Goal: Transaction & Acquisition: Purchase product/service

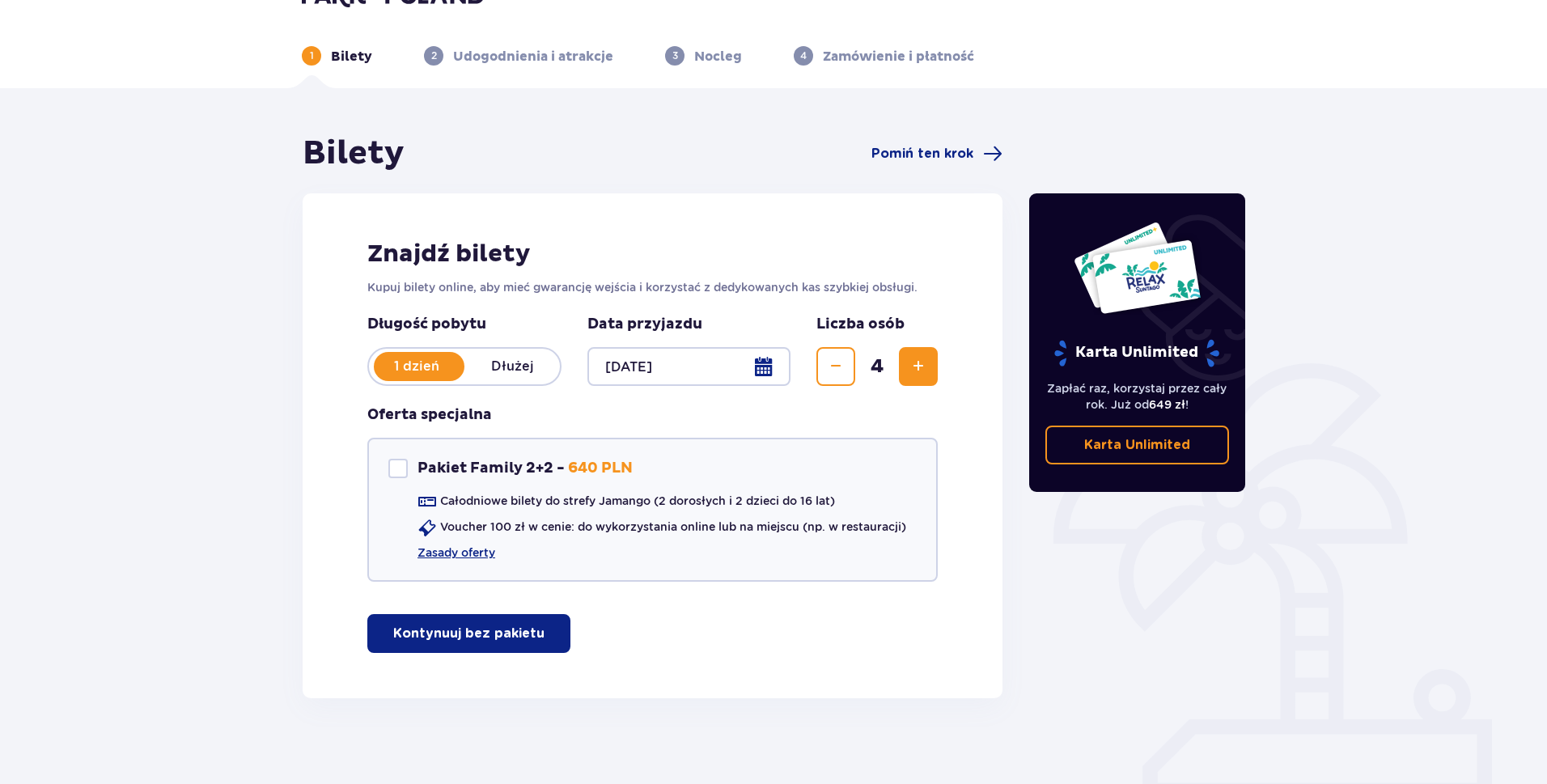
scroll to position [59, 0]
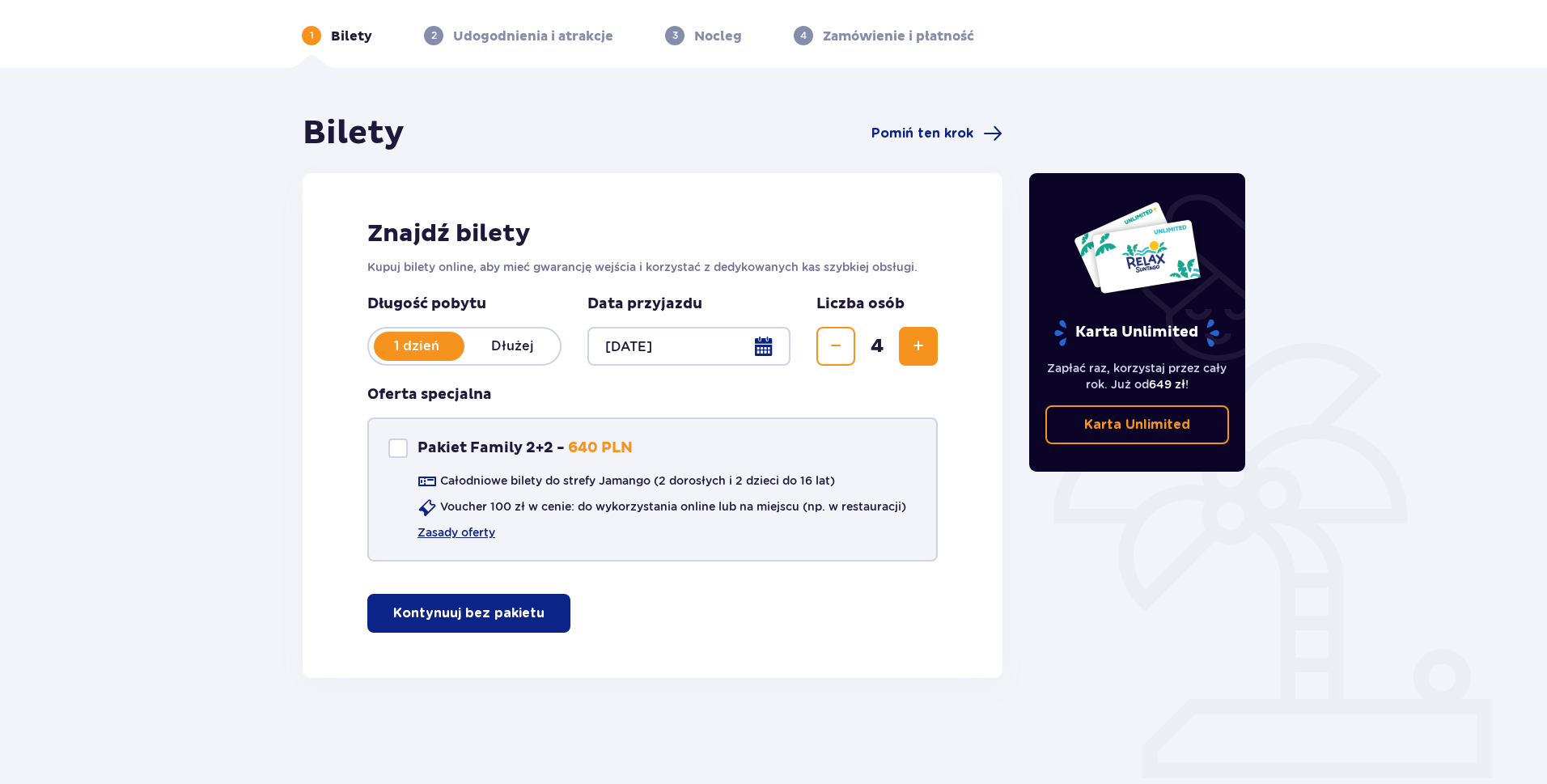
click at [395, 452] on div "Pakiet Family 2+2" at bounding box center [398, 448] width 19 height 19
checkbox input "true"
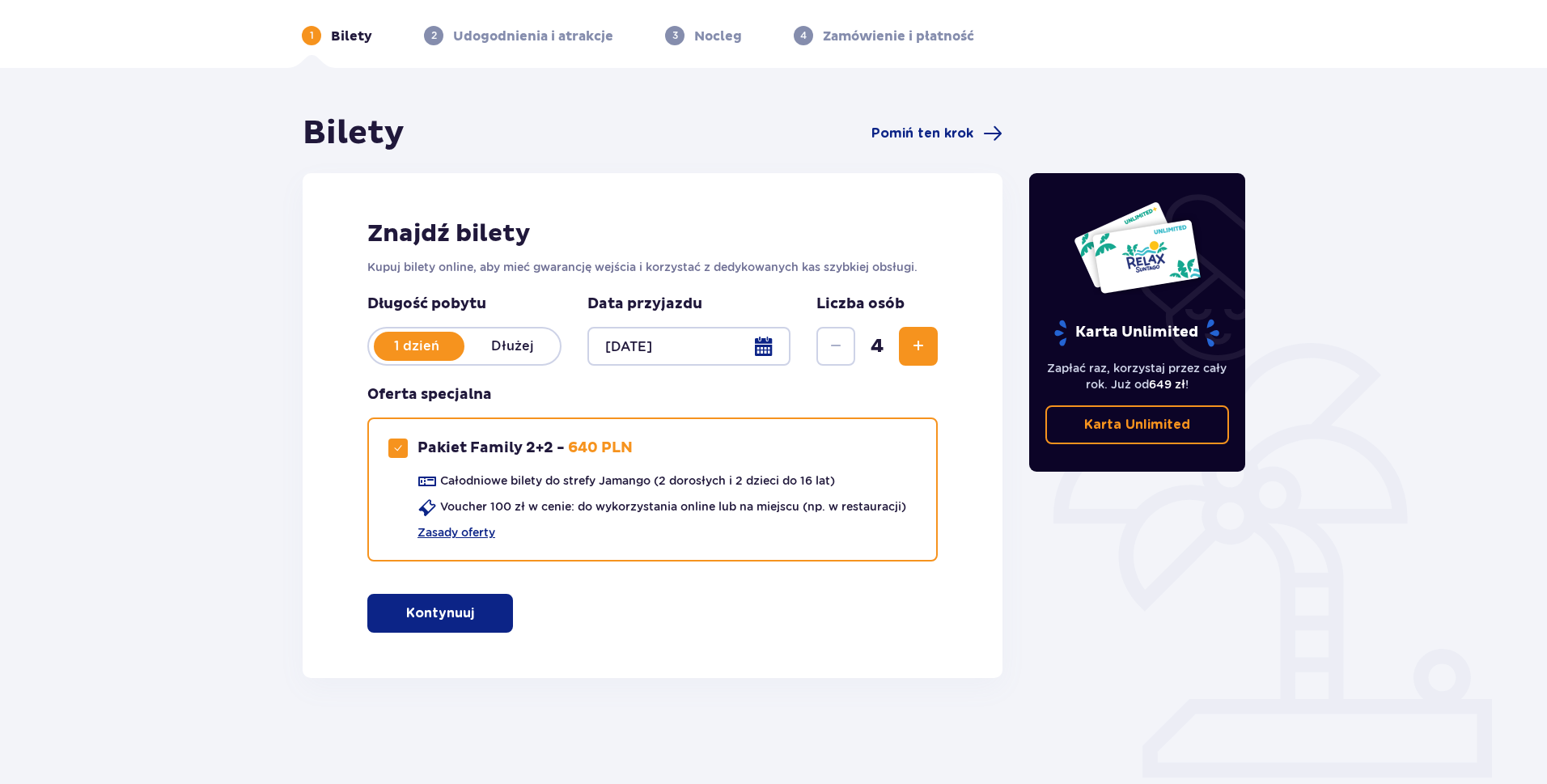
click at [473, 612] on span "button" at bounding box center [477, 613] width 19 height 19
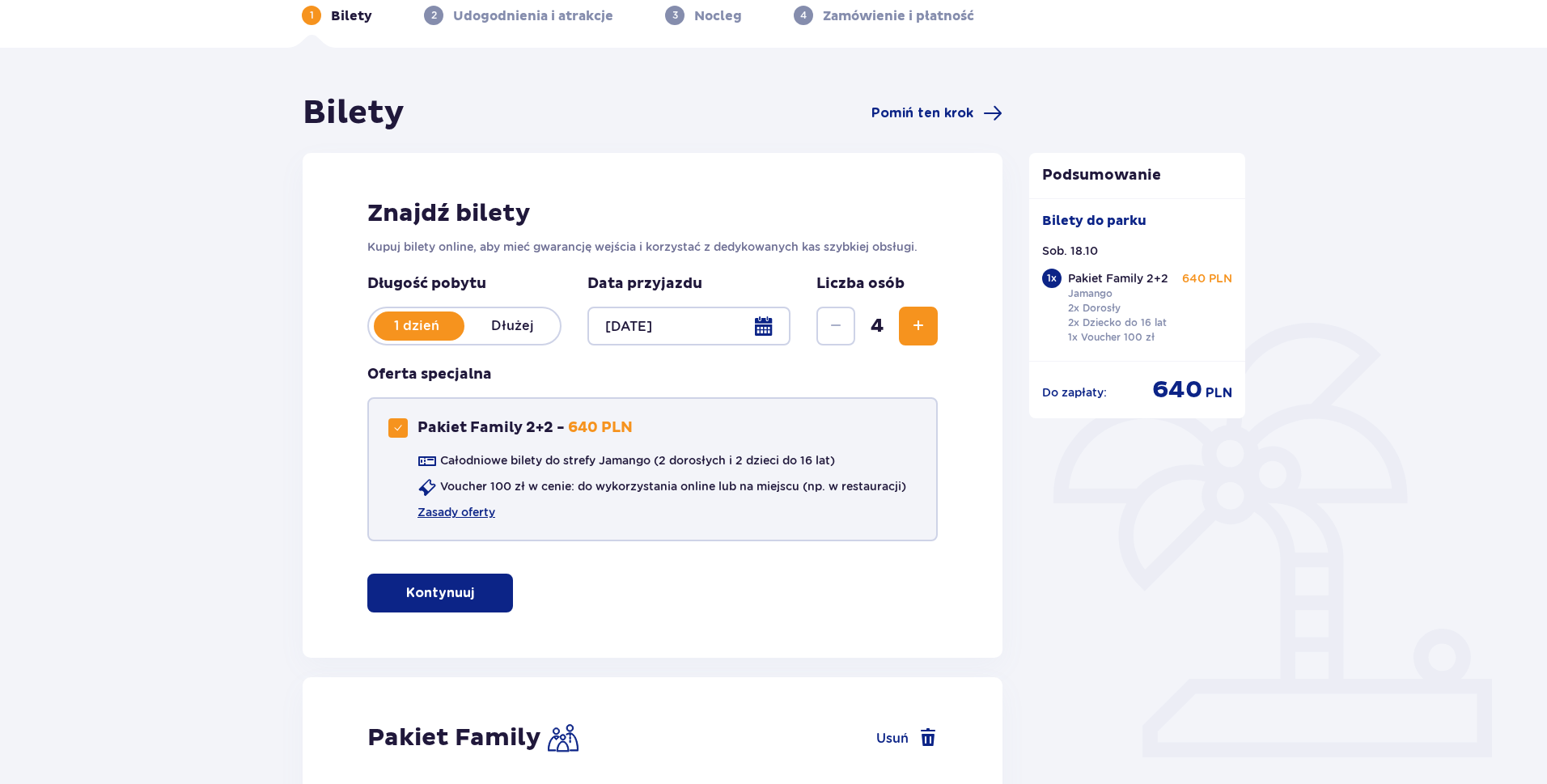
scroll to position [0, 0]
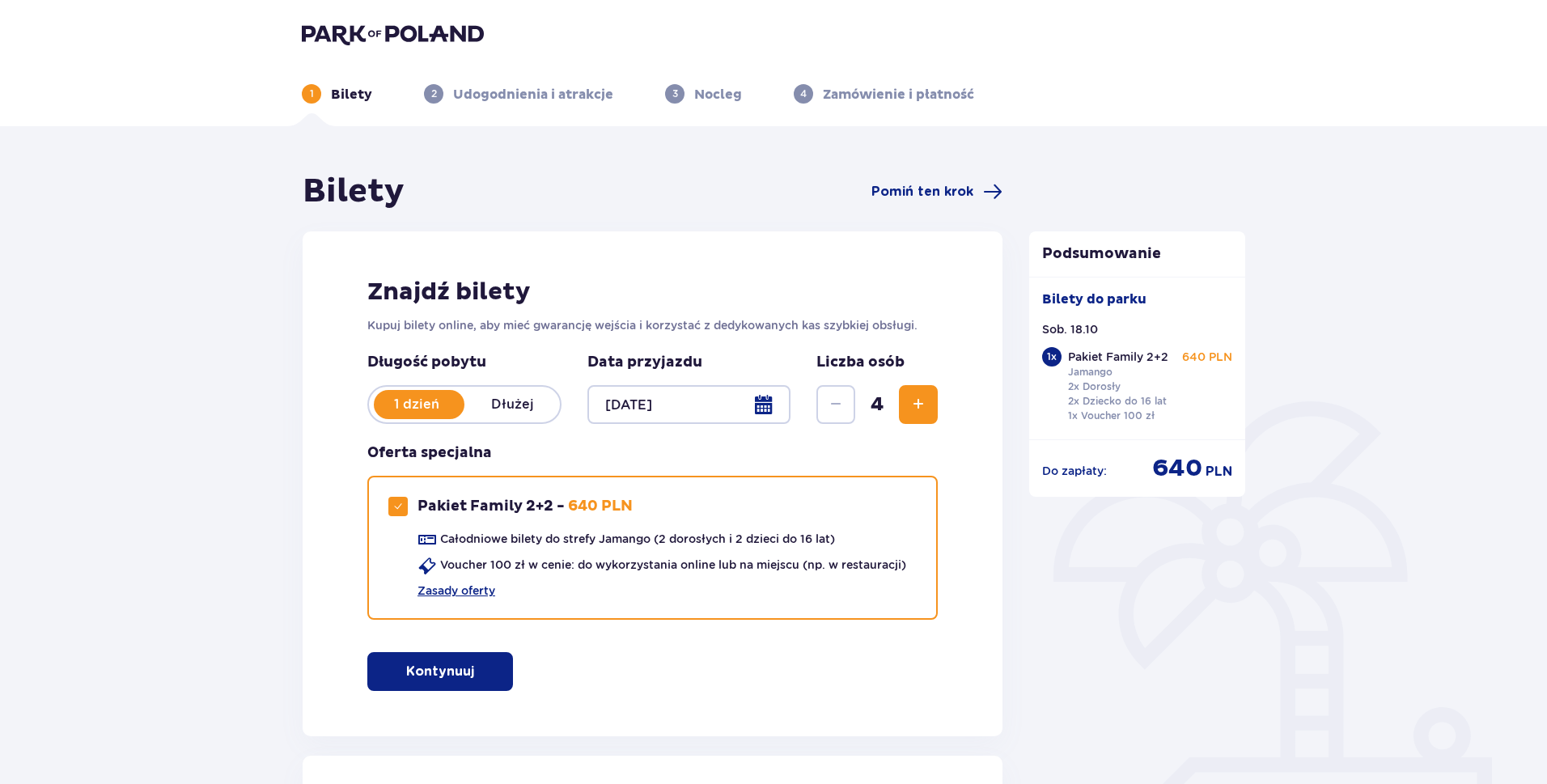
click at [919, 404] on span "Zwiększ" at bounding box center [918, 404] width 19 height 19
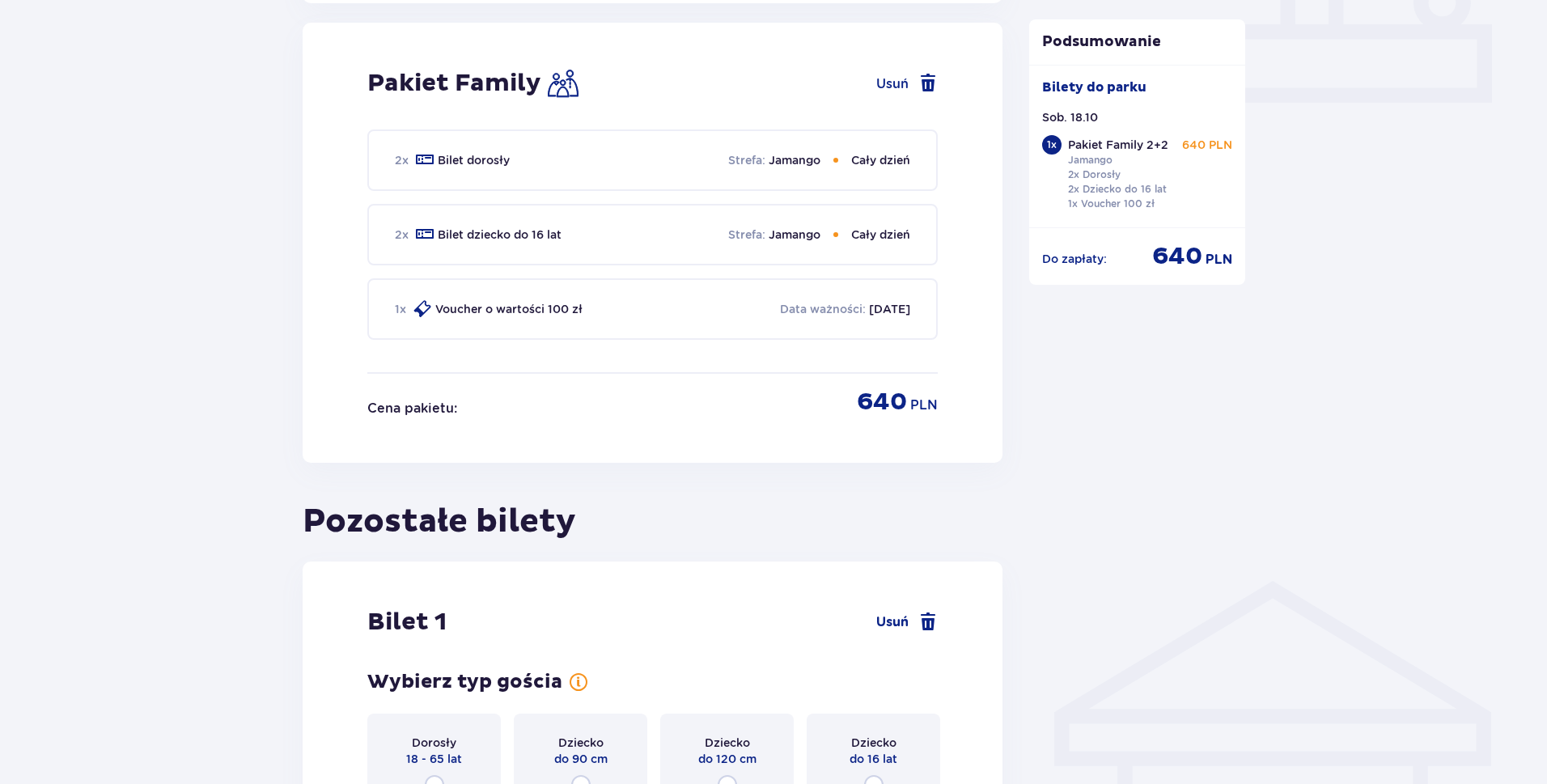
click at [919, 404] on div "Pakiet Family Usuń 2 x Bilet dorosły Strefa : Jamango Cały dzień 2 x Bilet dzie…" at bounding box center [652, 243] width 700 height 440
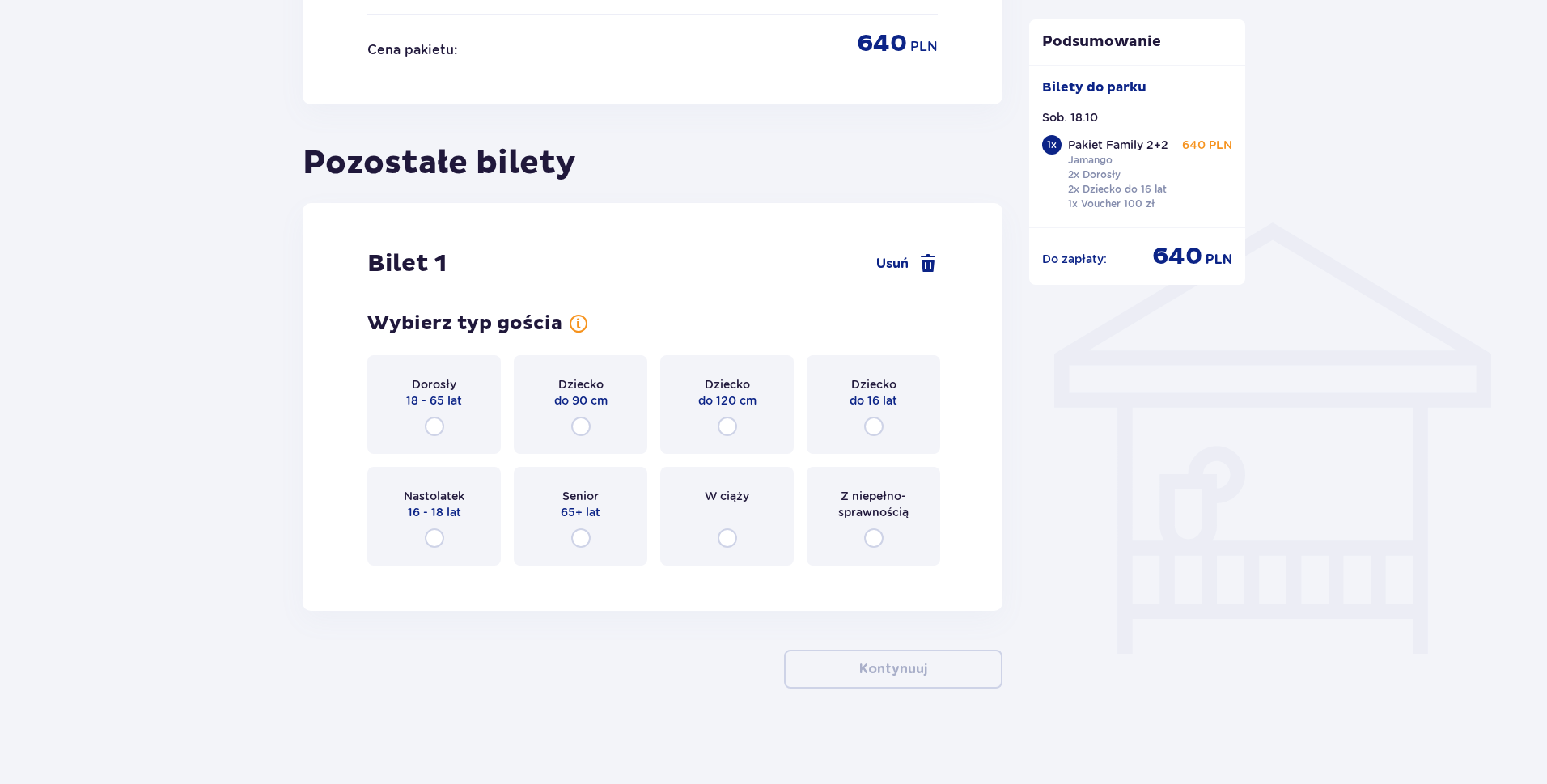
scroll to position [1093, 0]
click at [432, 428] on input "radio" at bounding box center [435, 424] width 19 height 19
radio input "true"
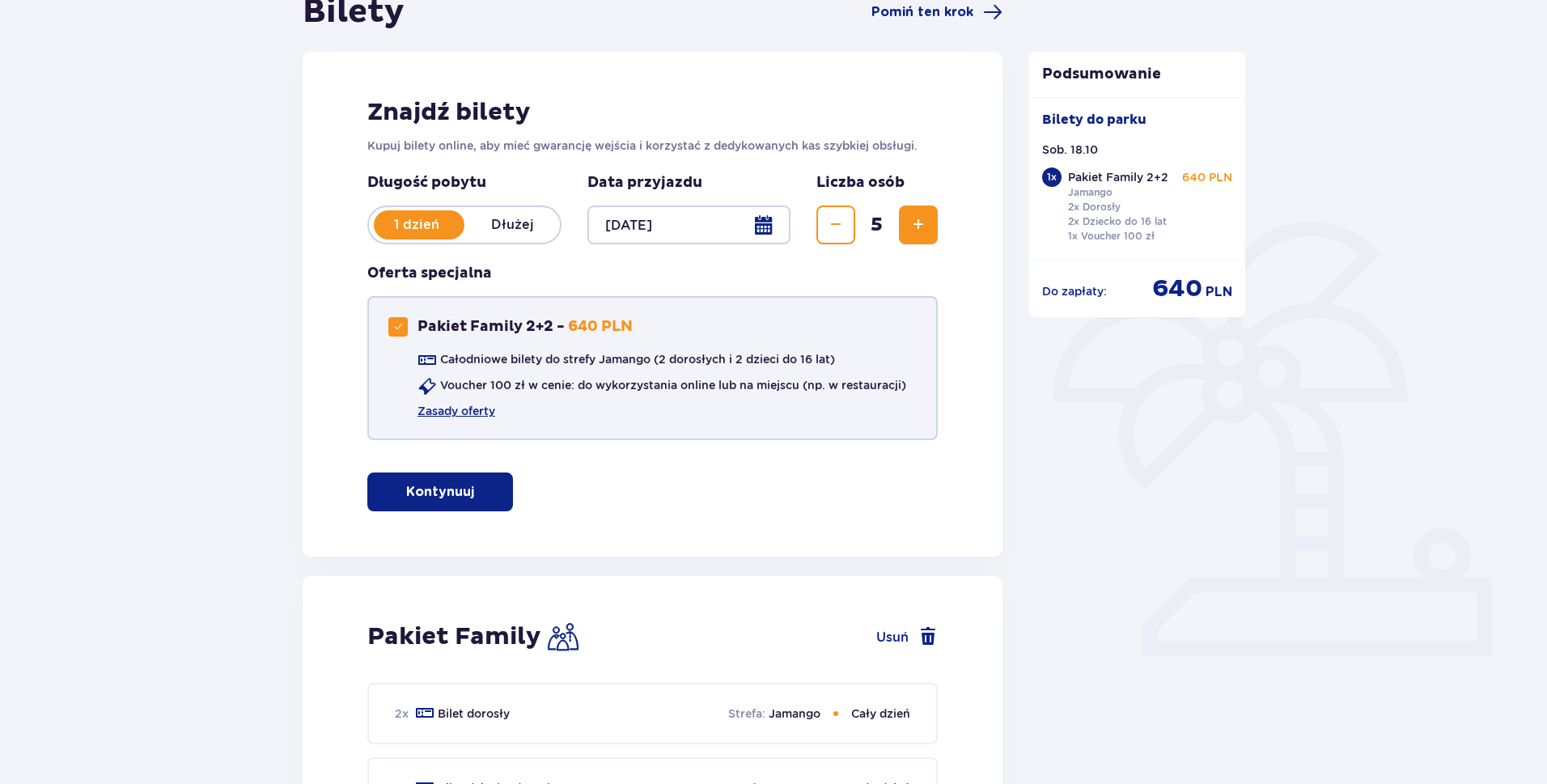
scroll to position [0, 0]
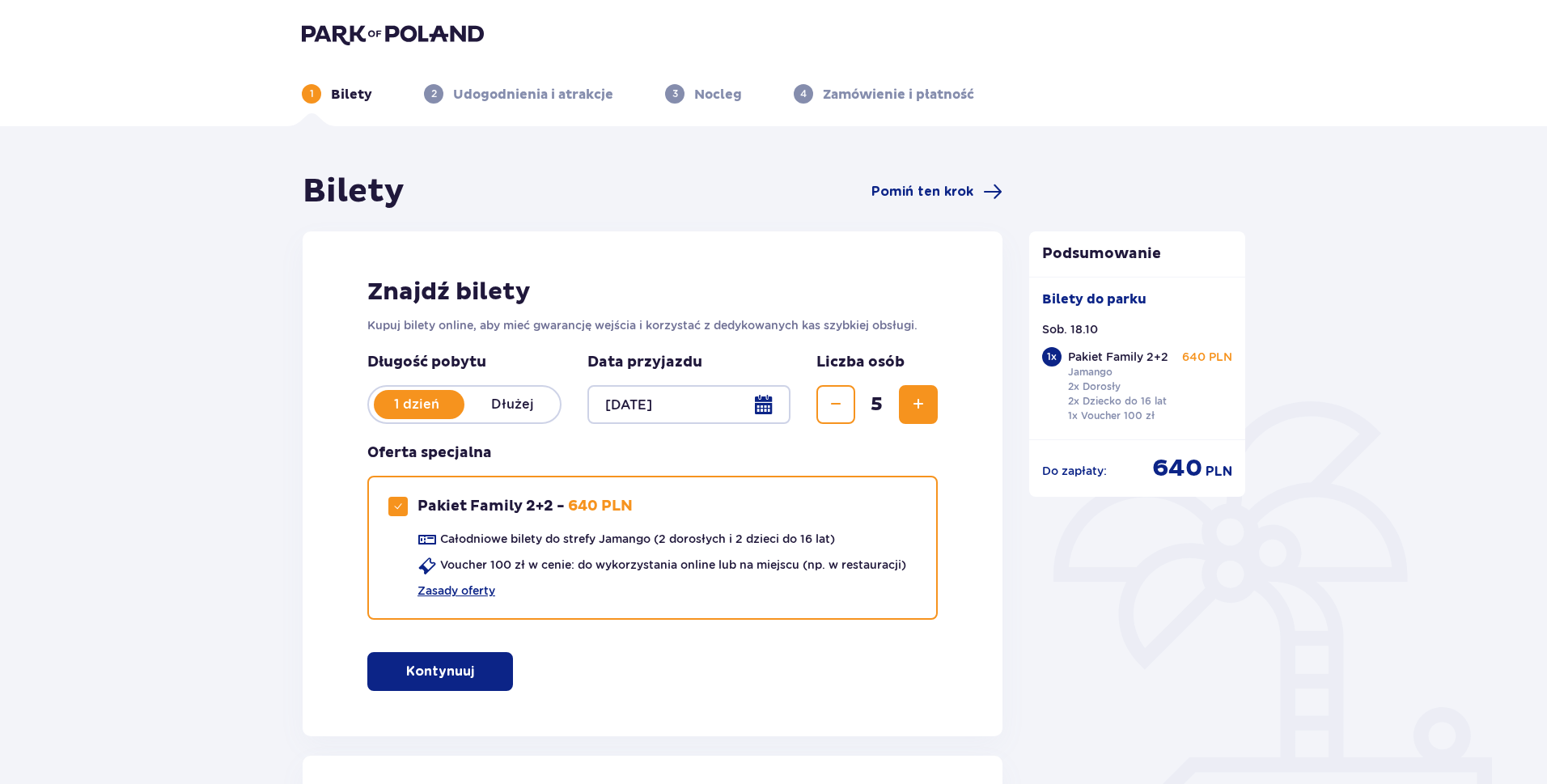
click at [372, 31] on img at bounding box center [393, 35] width 182 height 23
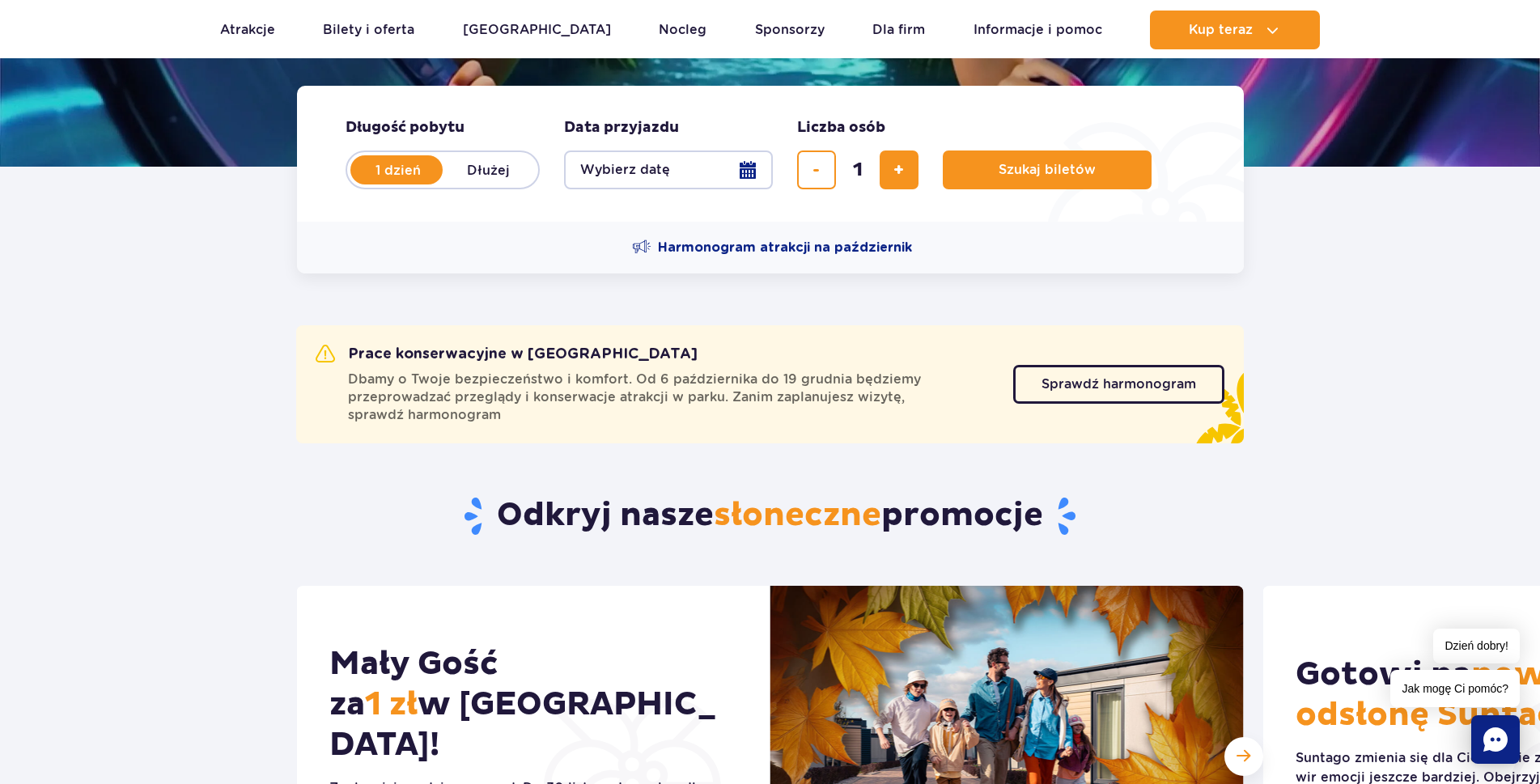
scroll to position [486, 0]
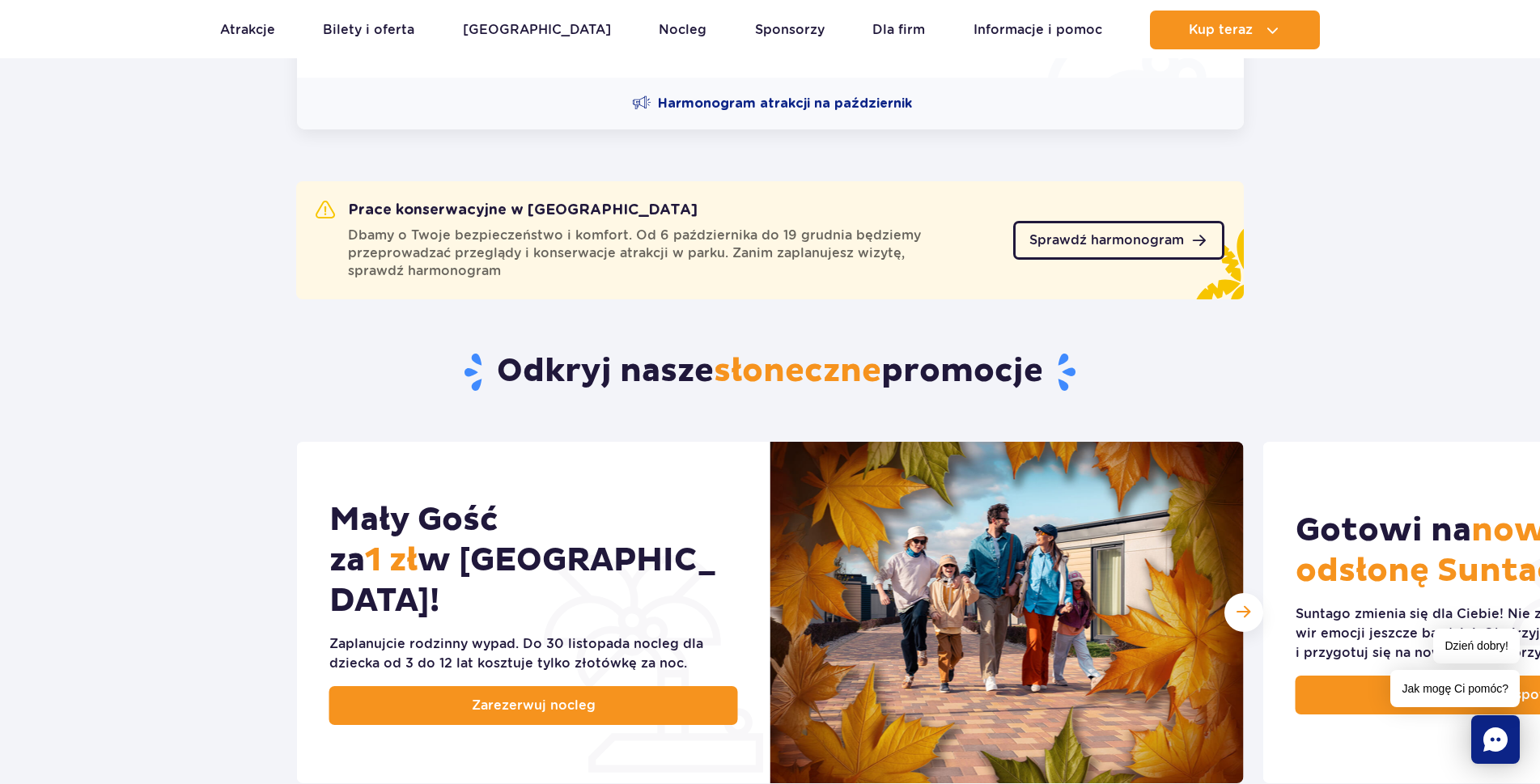
click at [1044, 246] on span "Sprawdź harmonogram" at bounding box center [1106, 240] width 155 height 12
